Goal: Task Accomplishment & Management: Use online tool/utility

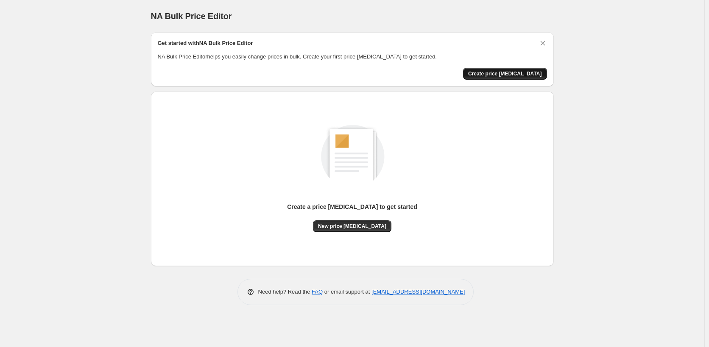
click at [522, 73] on span "Create price [MEDICAL_DATA]" at bounding box center [505, 73] width 74 height 7
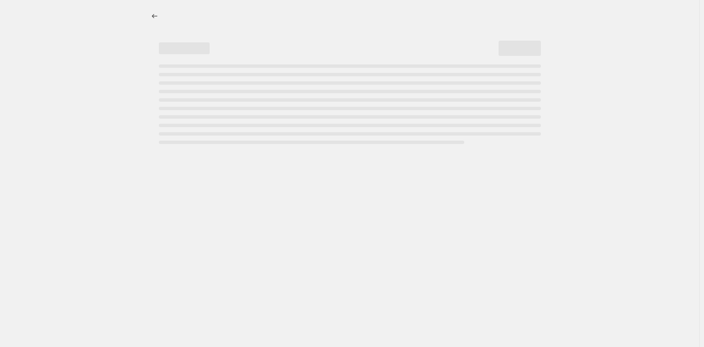
select select "percentage"
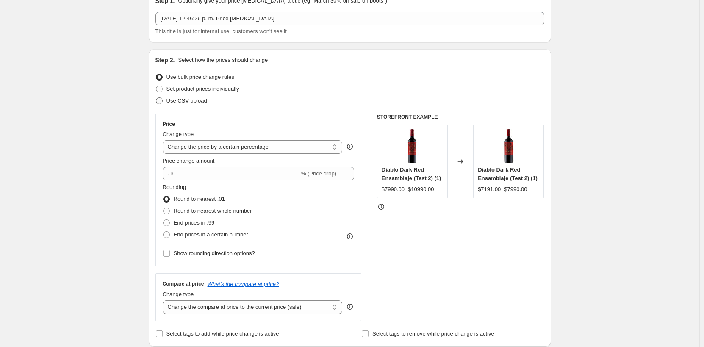
click at [174, 101] on span "Use CSV upload" at bounding box center [187, 100] width 41 height 6
click at [156, 98] on input "Use CSV upload" at bounding box center [156, 97] width 0 height 0
radio input "true"
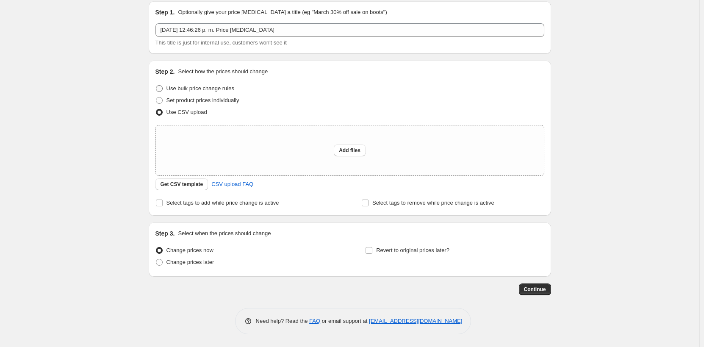
click at [175, 90] on span "Use bulk price change rules" at bounding box center [201, 88] width 68 height 6
click at [156, 86] on input "Use bulk price change rules" at bounding box center [156, 85] width 0 height 0
radio input "true"
select select "percentage"
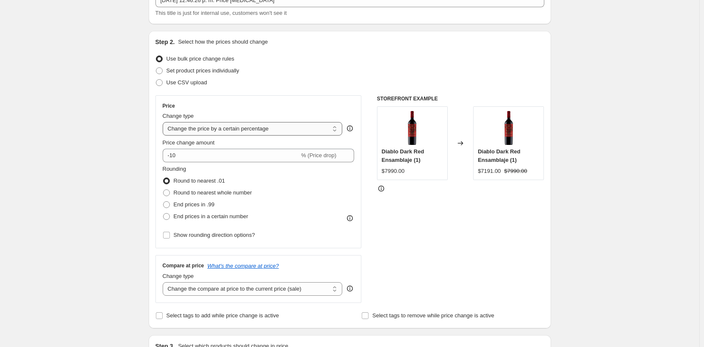
scroll to position [73, 0]
